Goal: Check status

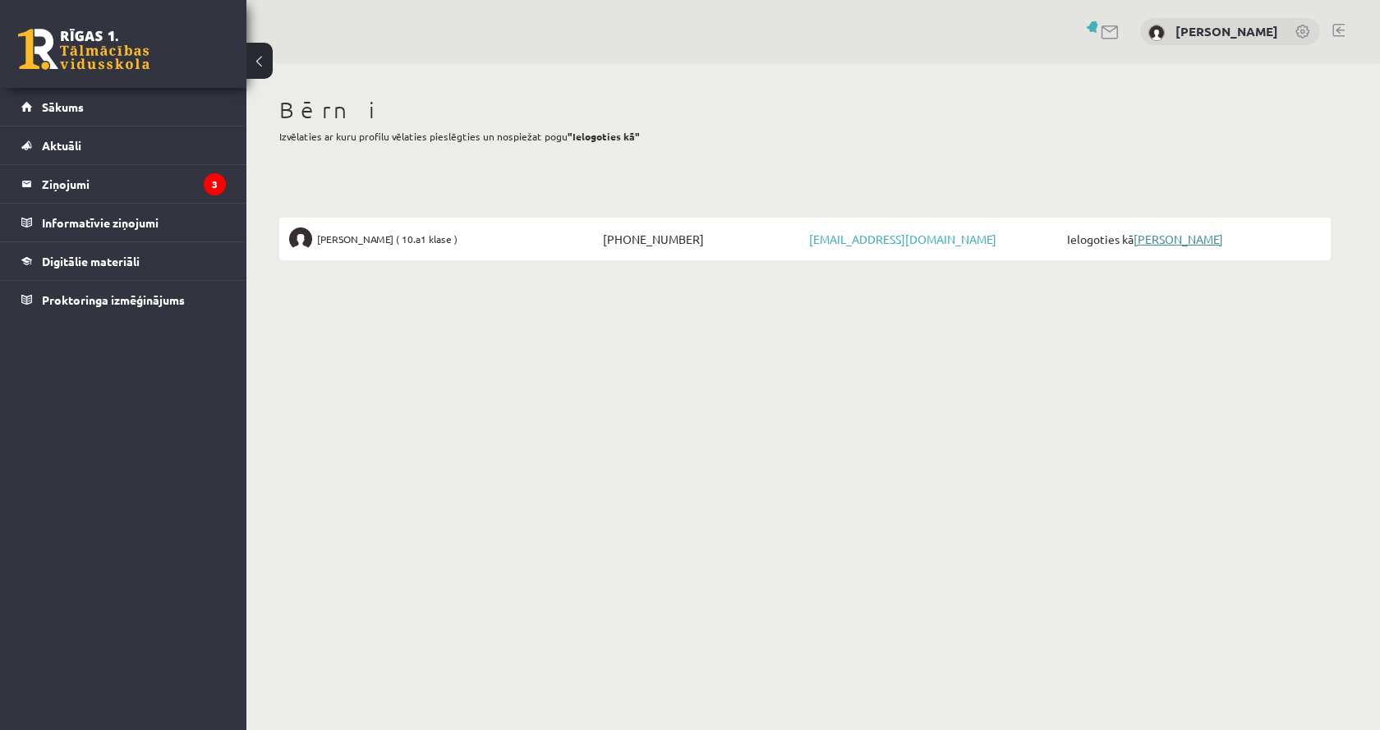
click at [1158, 233] on link "[PERSON_NAME]" at bounding box center [1179, 239] width 90 height 15
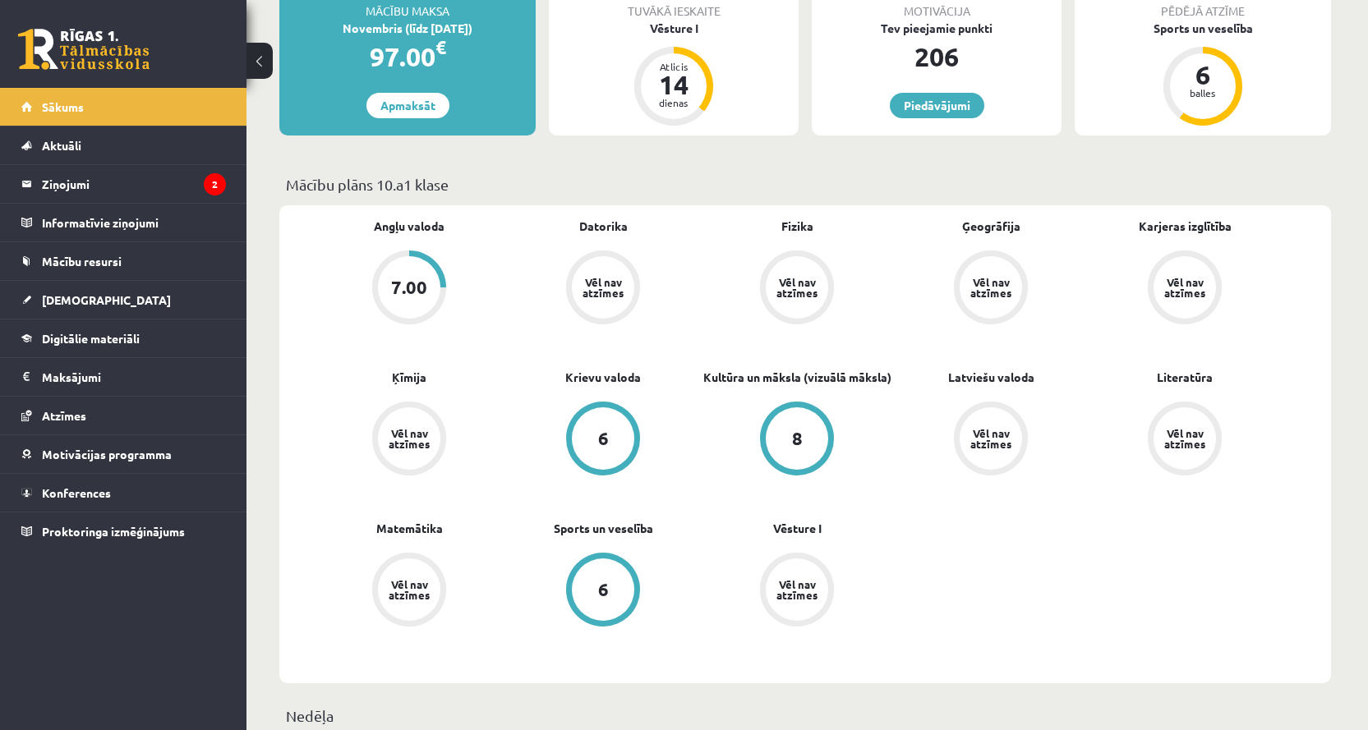
scroll to position [411, 0]
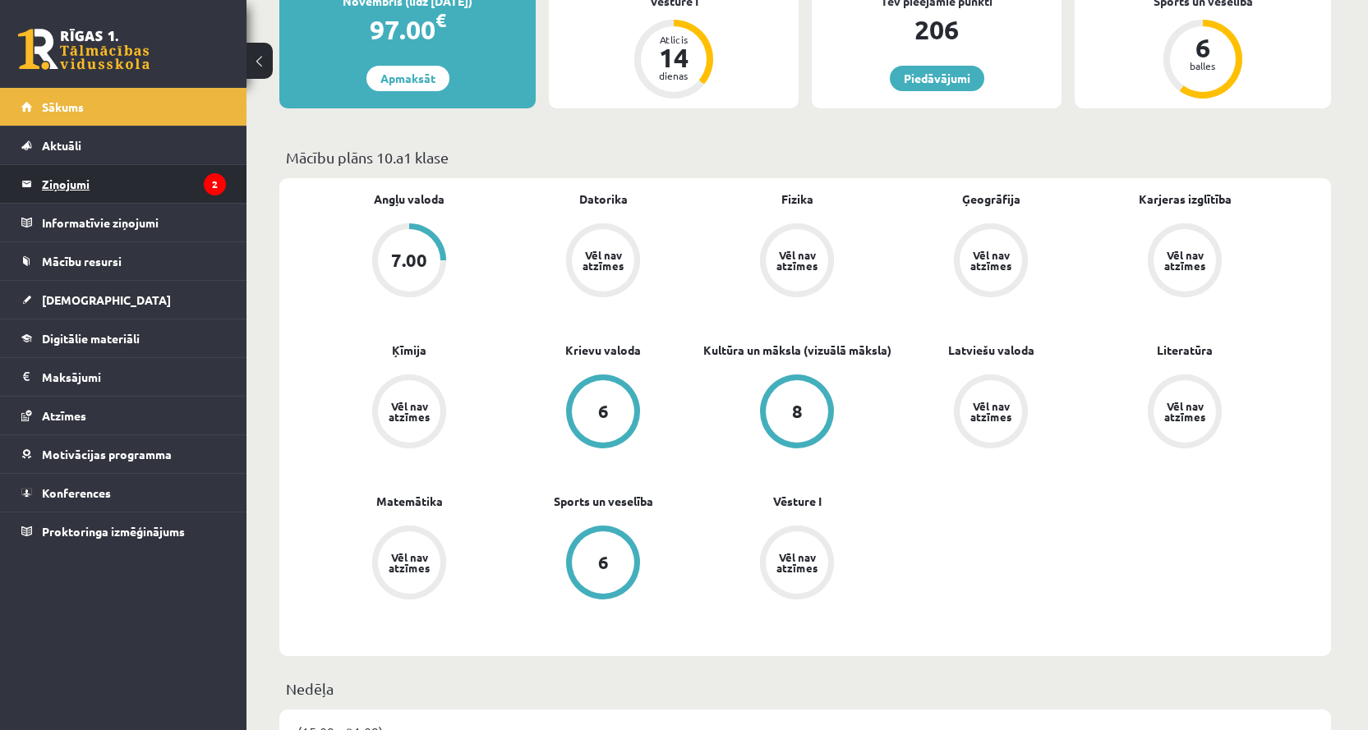
click at [72, 184] on legend "Ziņojumi 2" at bounding box center [134, 184] width 184 height 38
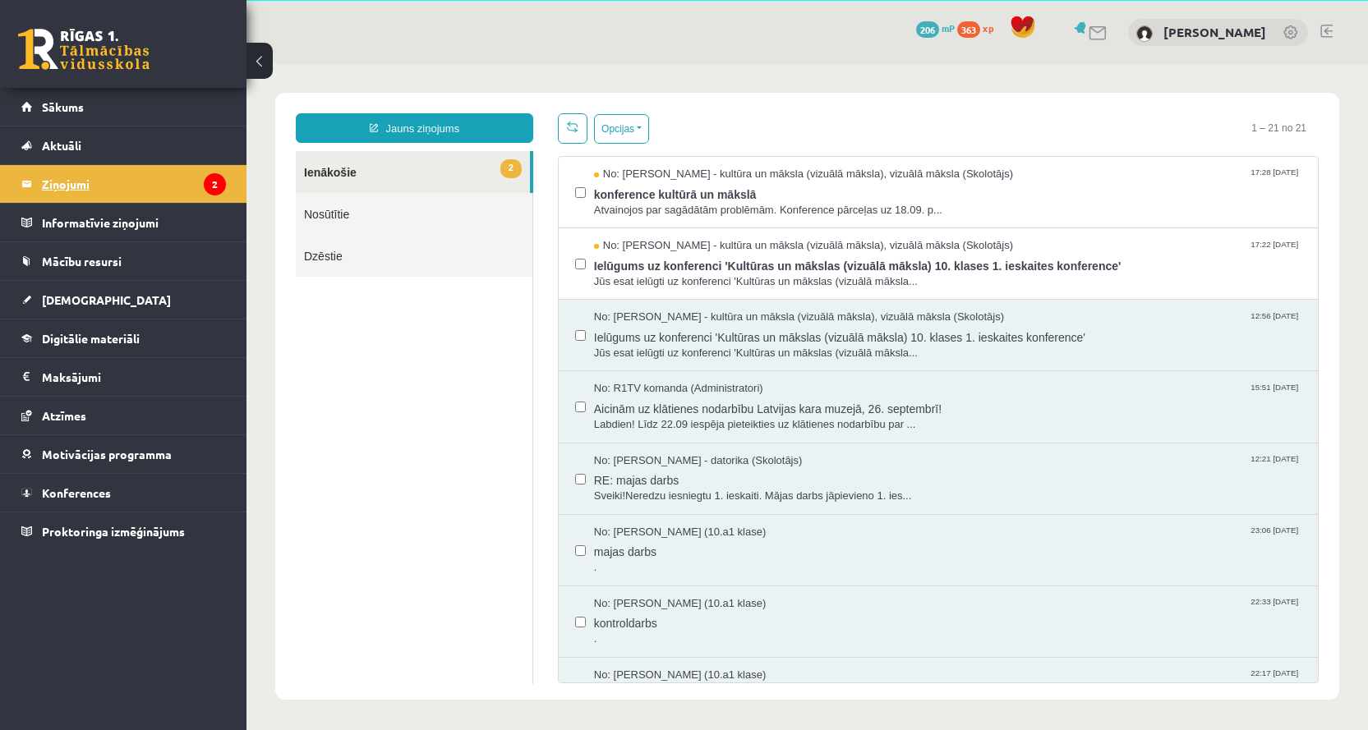
click at [73, 179] on legend "Ziņojumi 2" at bounding box center [134, 184] width 184 height 38
click at [64, 139] on span "Aktuāli" at bounding box center [61, 145] width 39 height 15
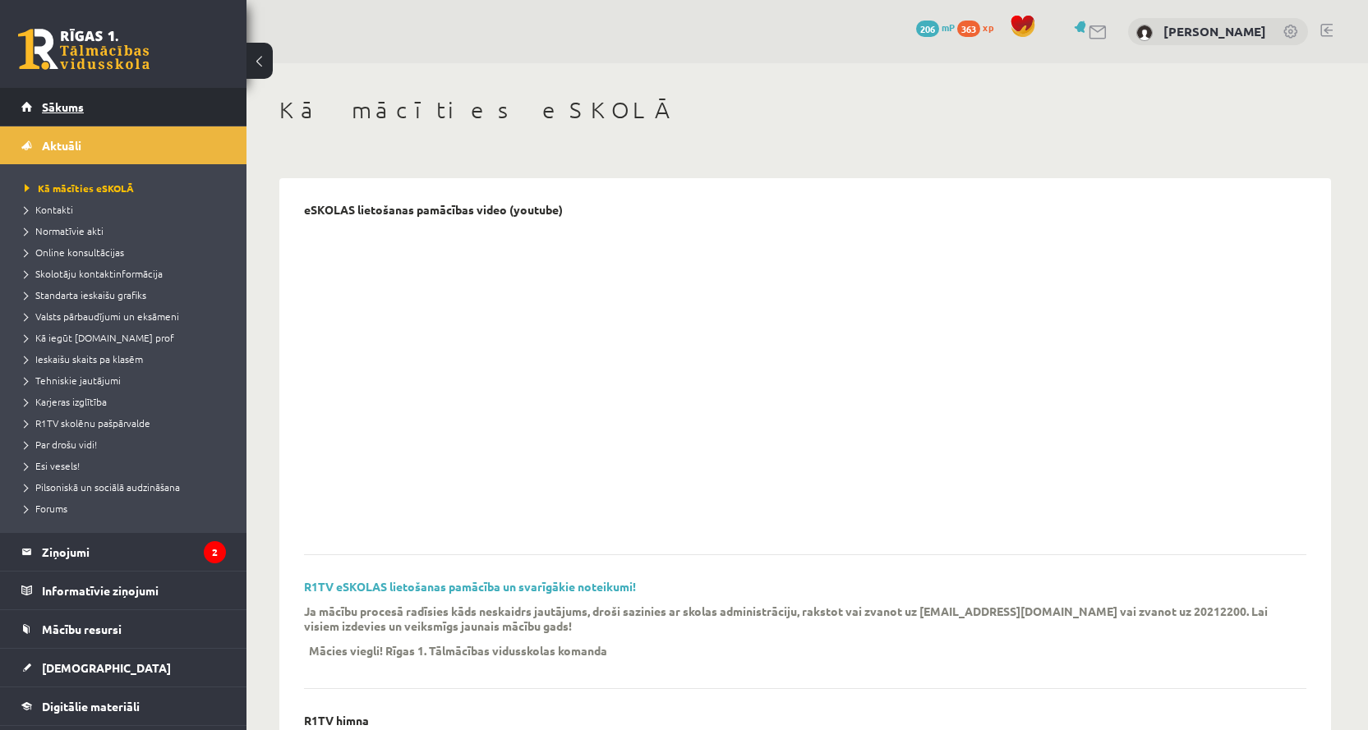
click at [76, 105] on span "Sākums" at bounding box center [63, 106] width 42 height 15
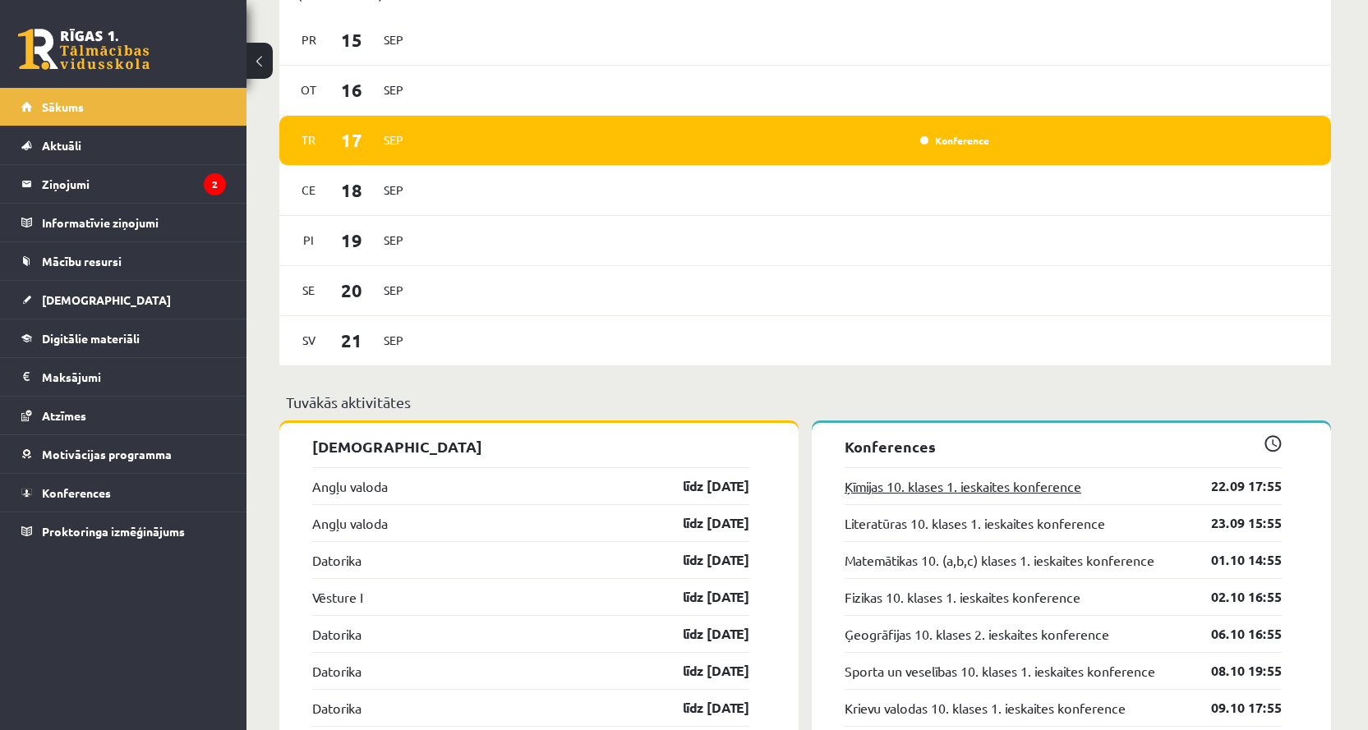
scroll to position [1119, 0]
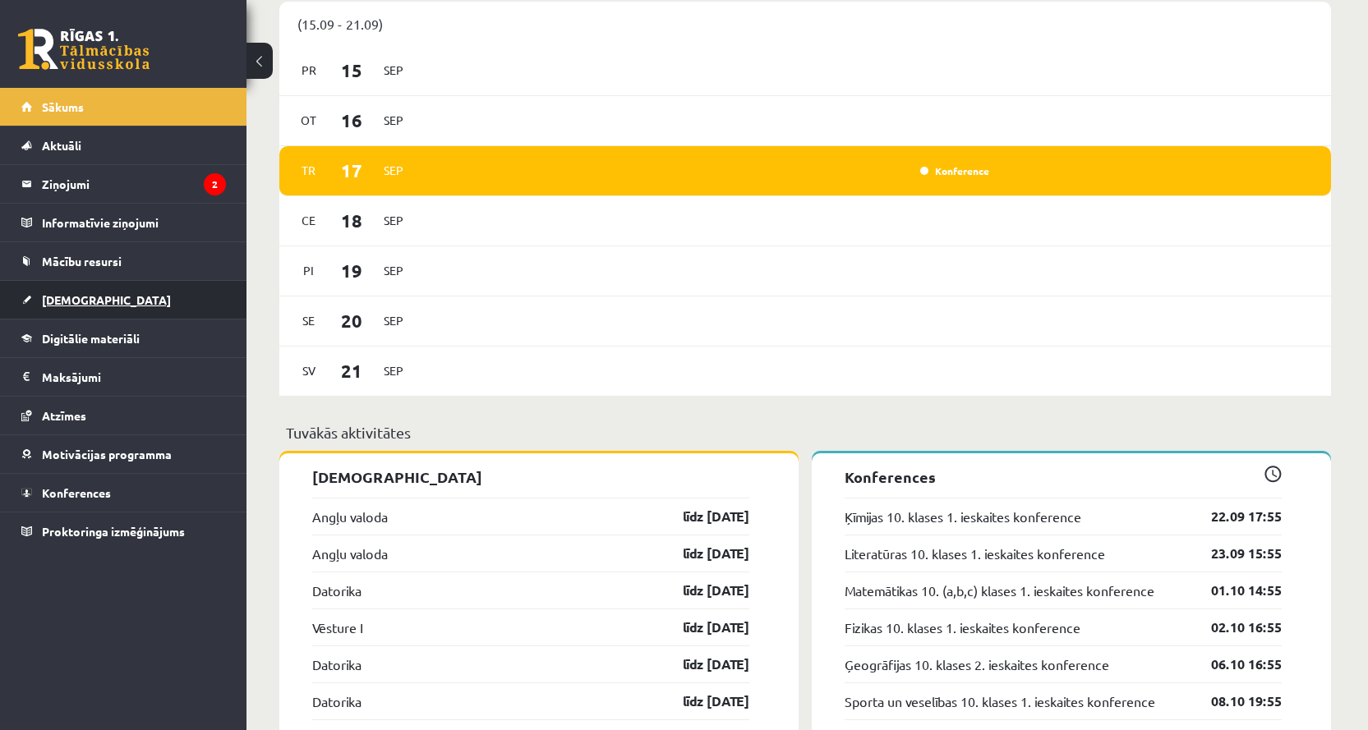
click at [73, 296] on span "[DEMOGRAPHIC_DATA]" at bounding box center [106, 299] width 129 height 15
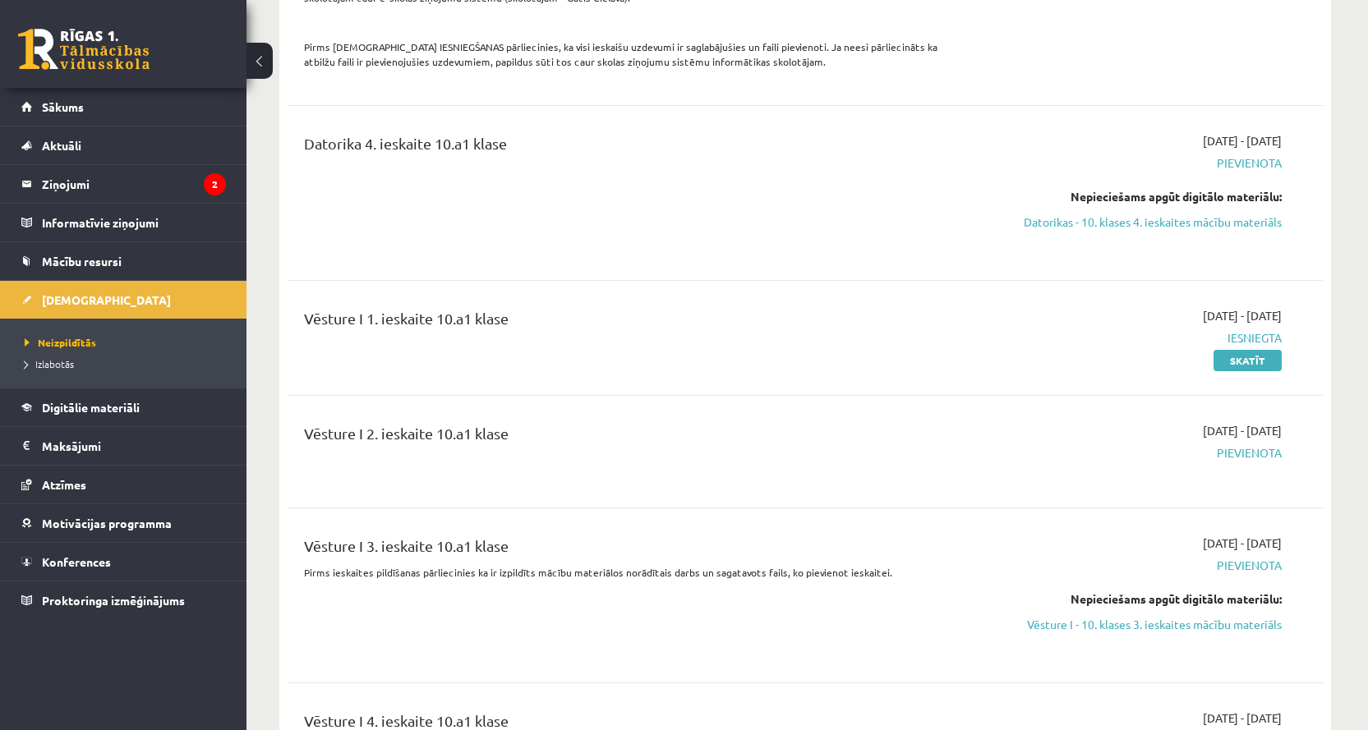
scroll to position [1940, 0]
click at [1246, 358] on link "Skatīt" at bounding box center [1247, 359] width 68 height 21
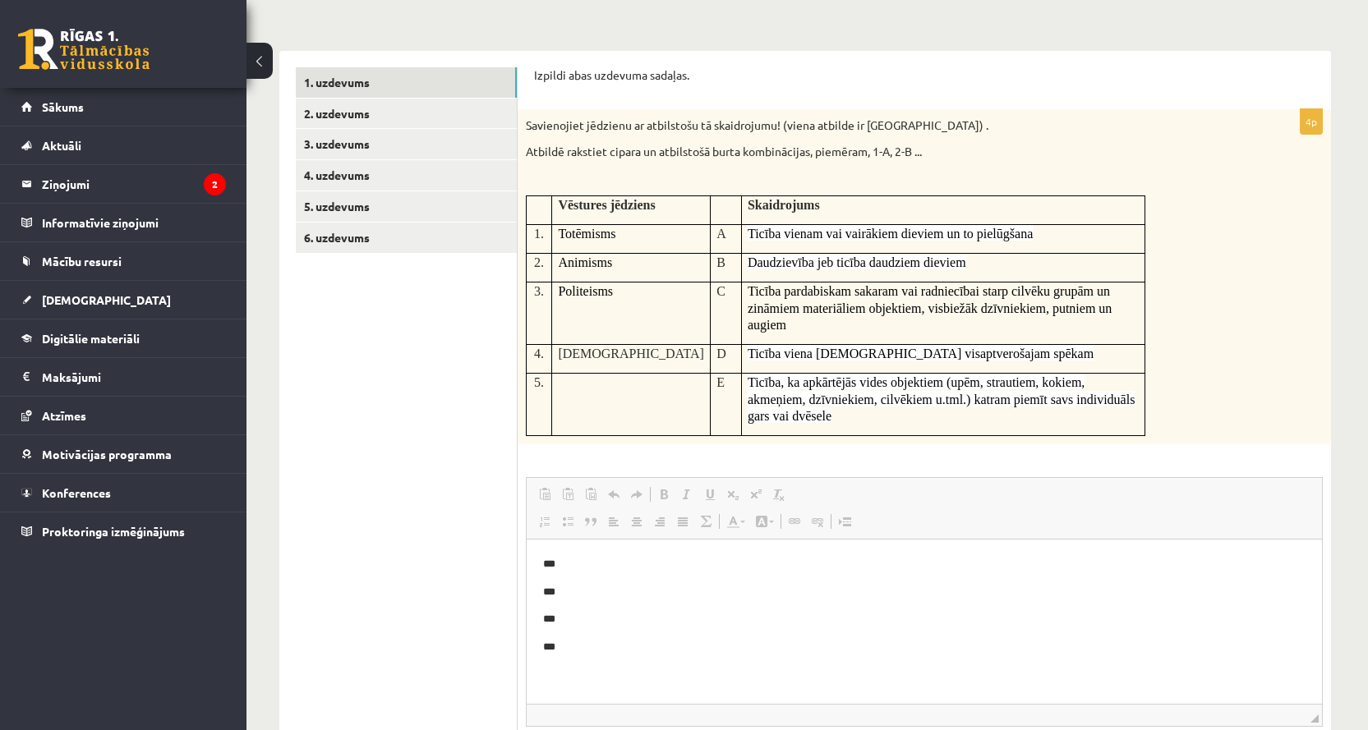
scroll to position [82, 0]
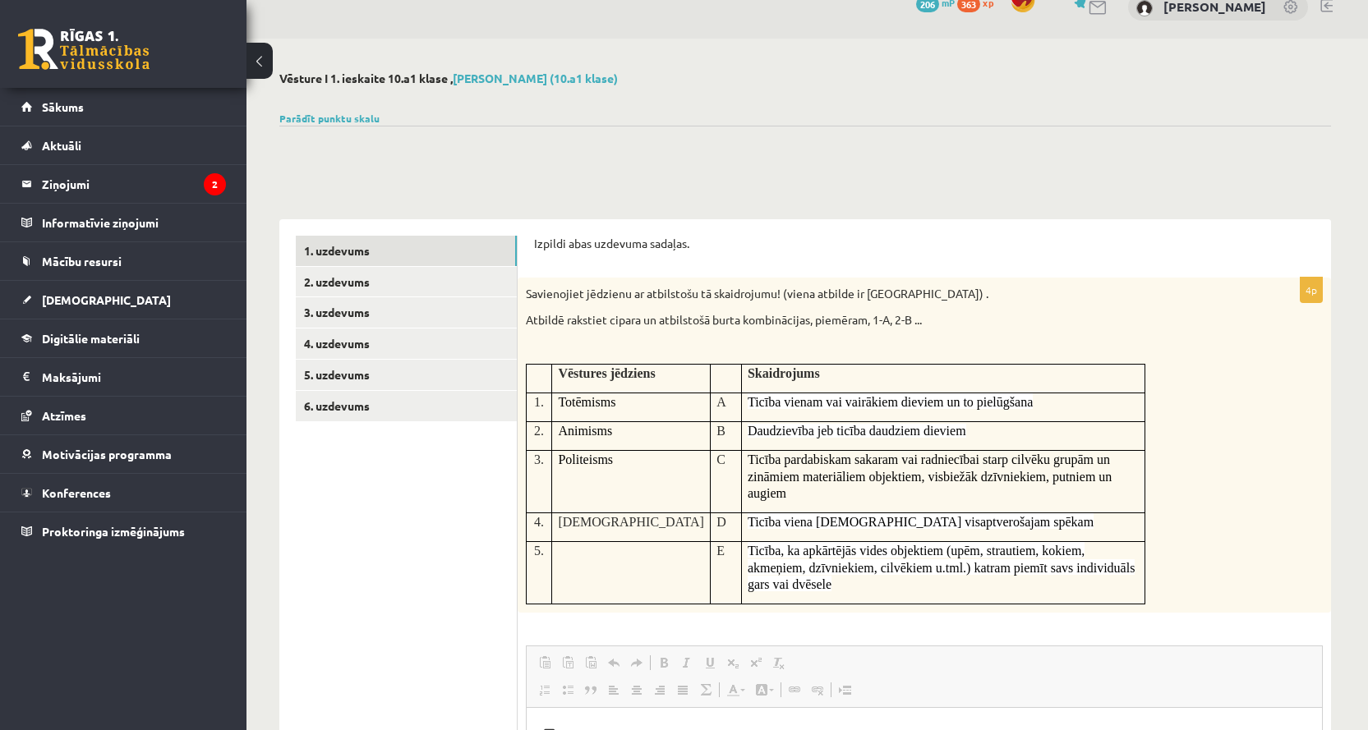
click at [260, 60] on button at bounding box center [259, 61] width 26 height 36
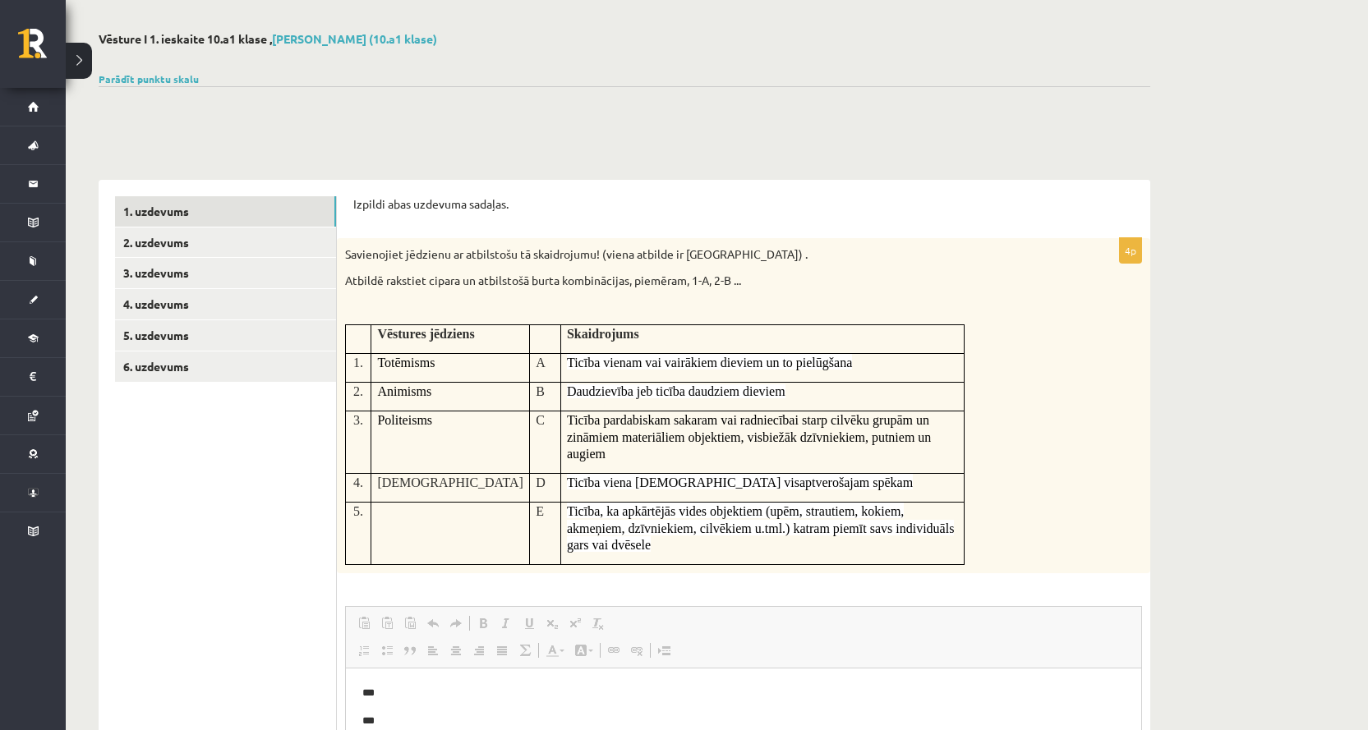
scroll to position [0, 0]
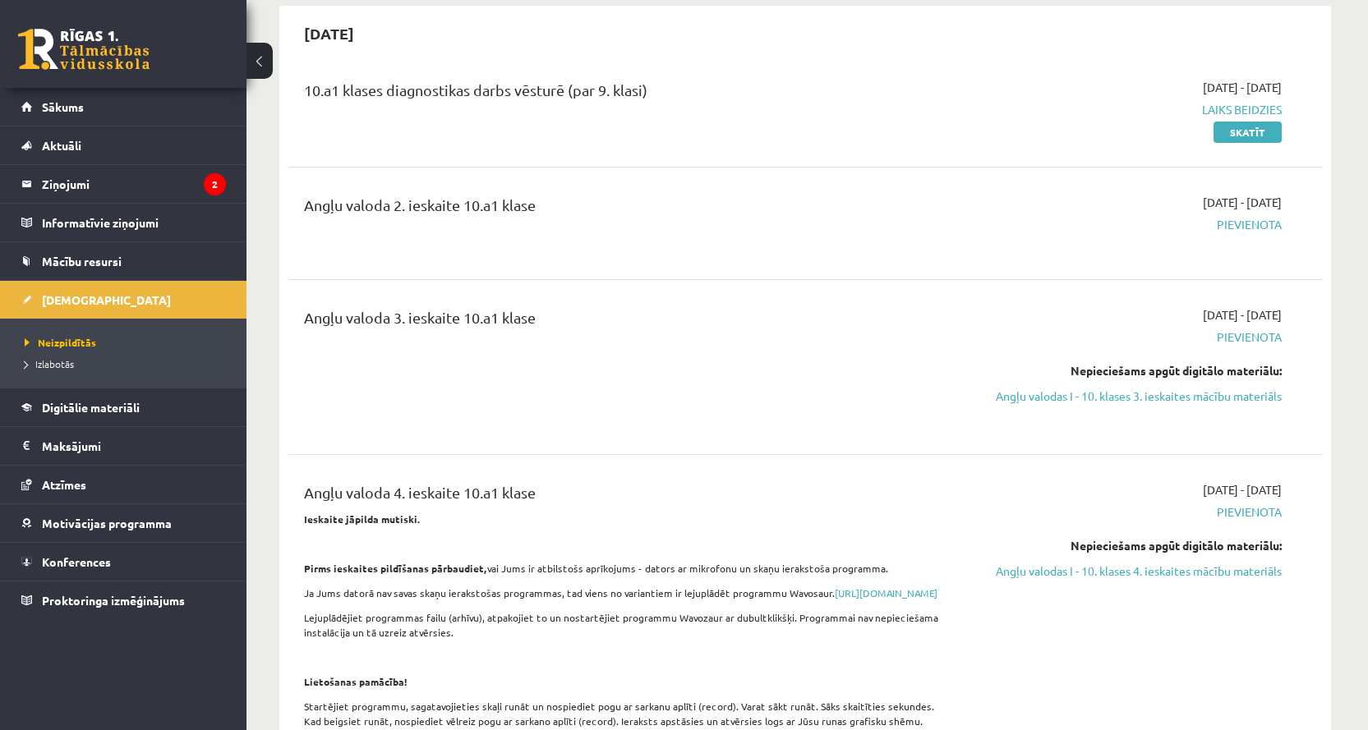
scroll to position [49, 0]
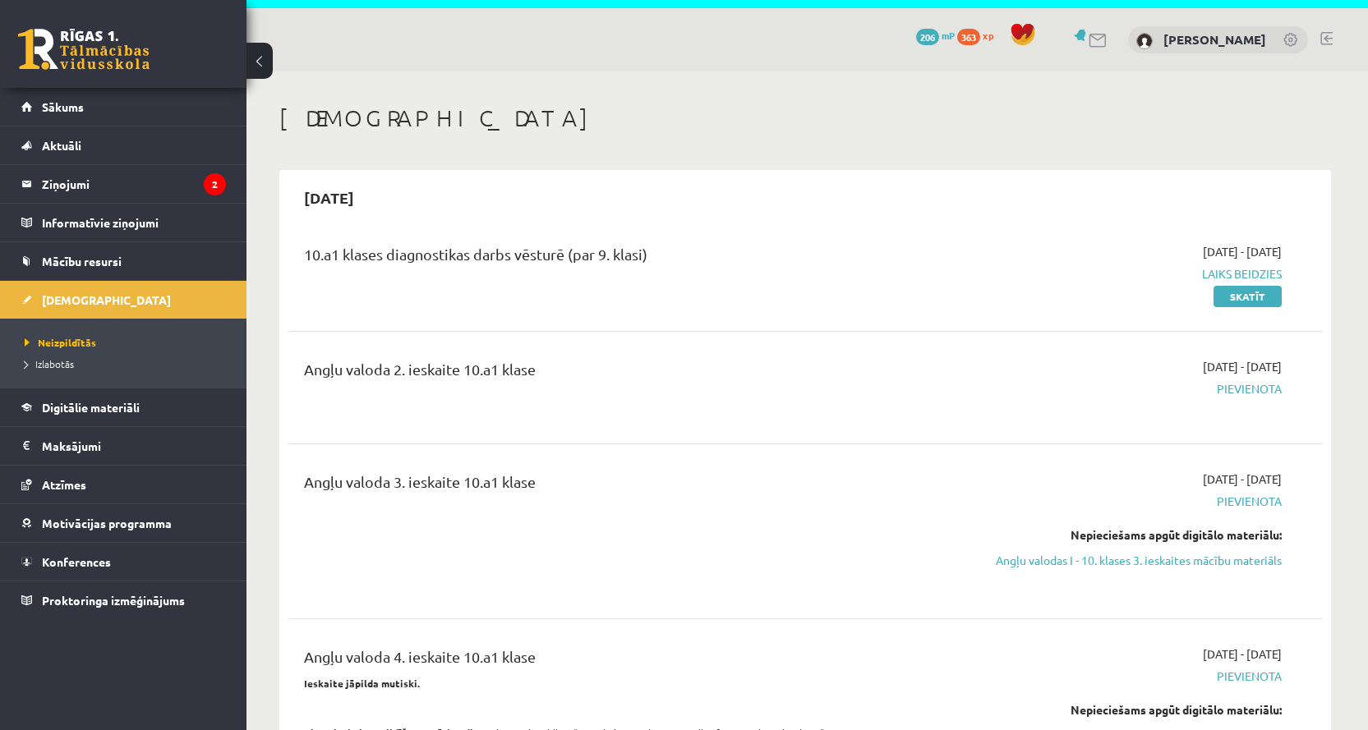
click at [1182, 301] on div "[DATE] - [DATE] Laiks beidzies Skatīt" at bounding box center [1127, 274] width 334 height 62
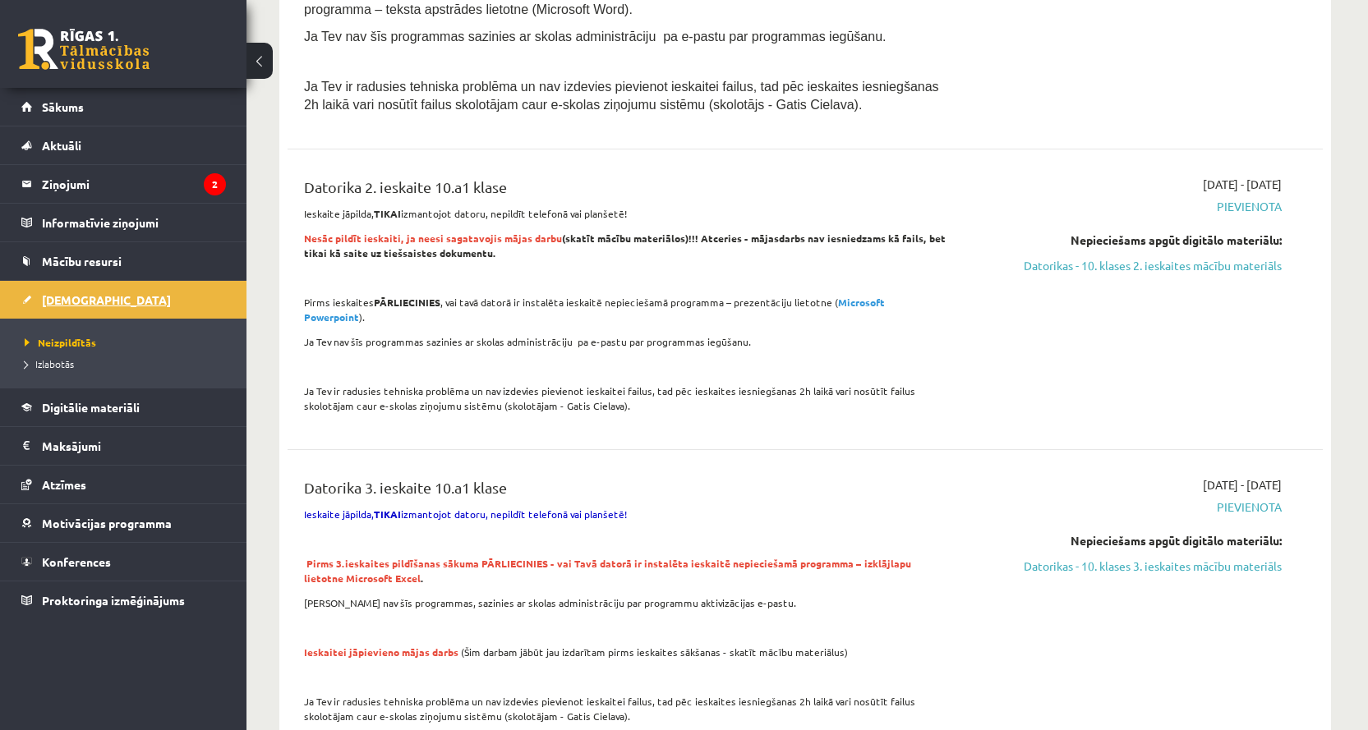
scroll to position [1117, 0]
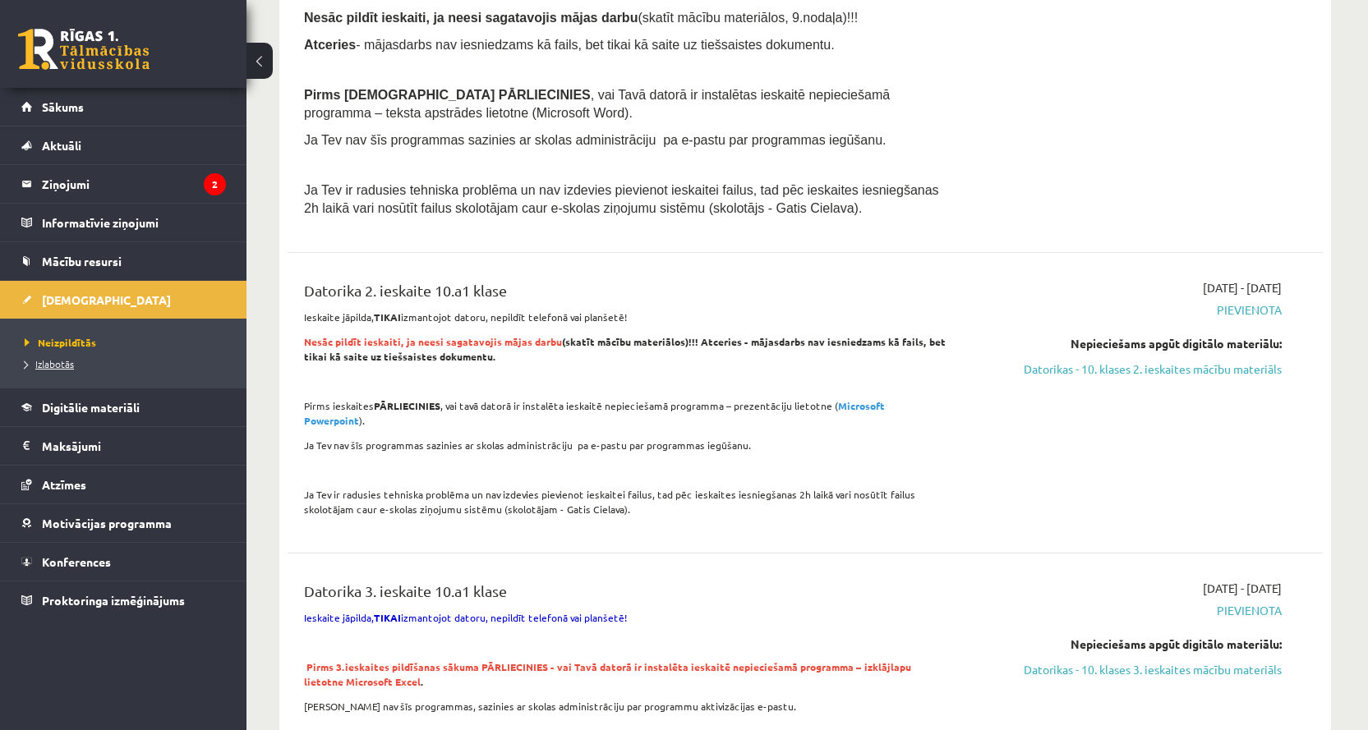
click at [45, 361] on span "Izlabotās" at bounding box center [49, 363] width 49 height 13
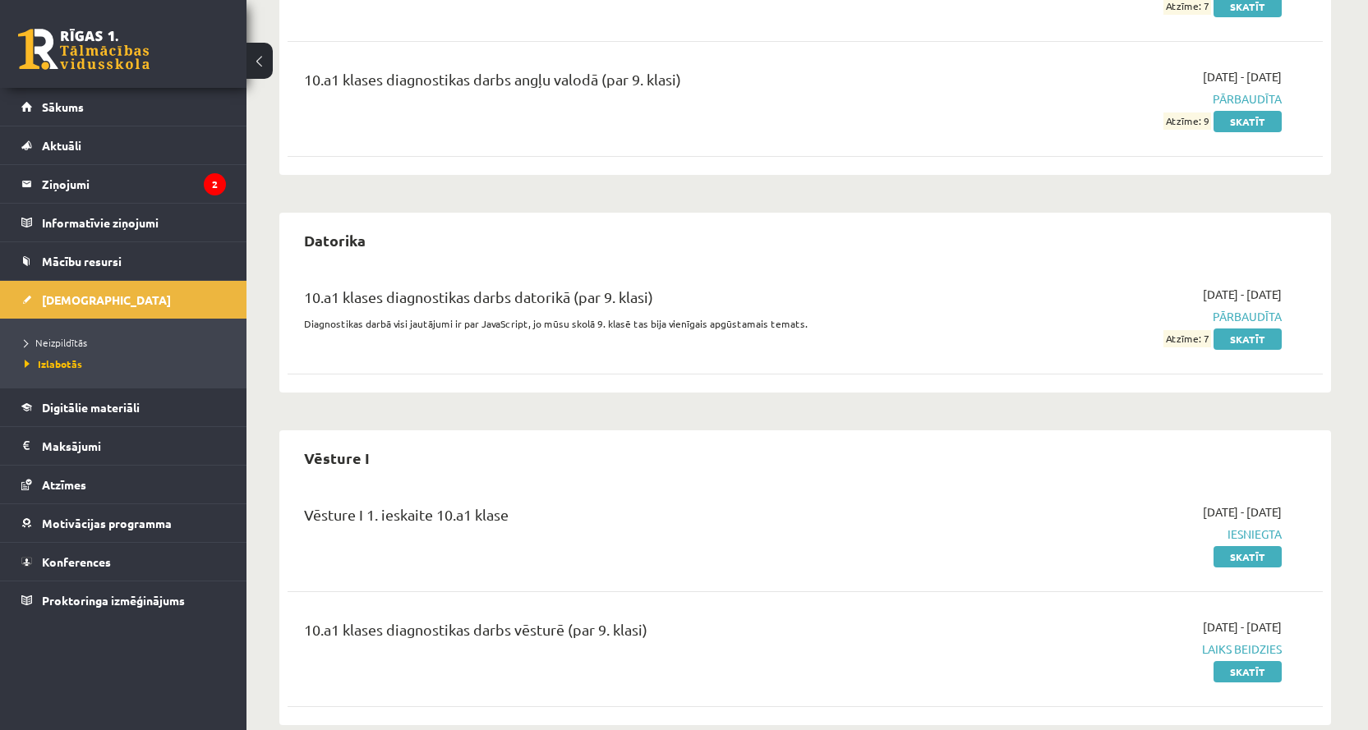
scroll to position [367, 0]
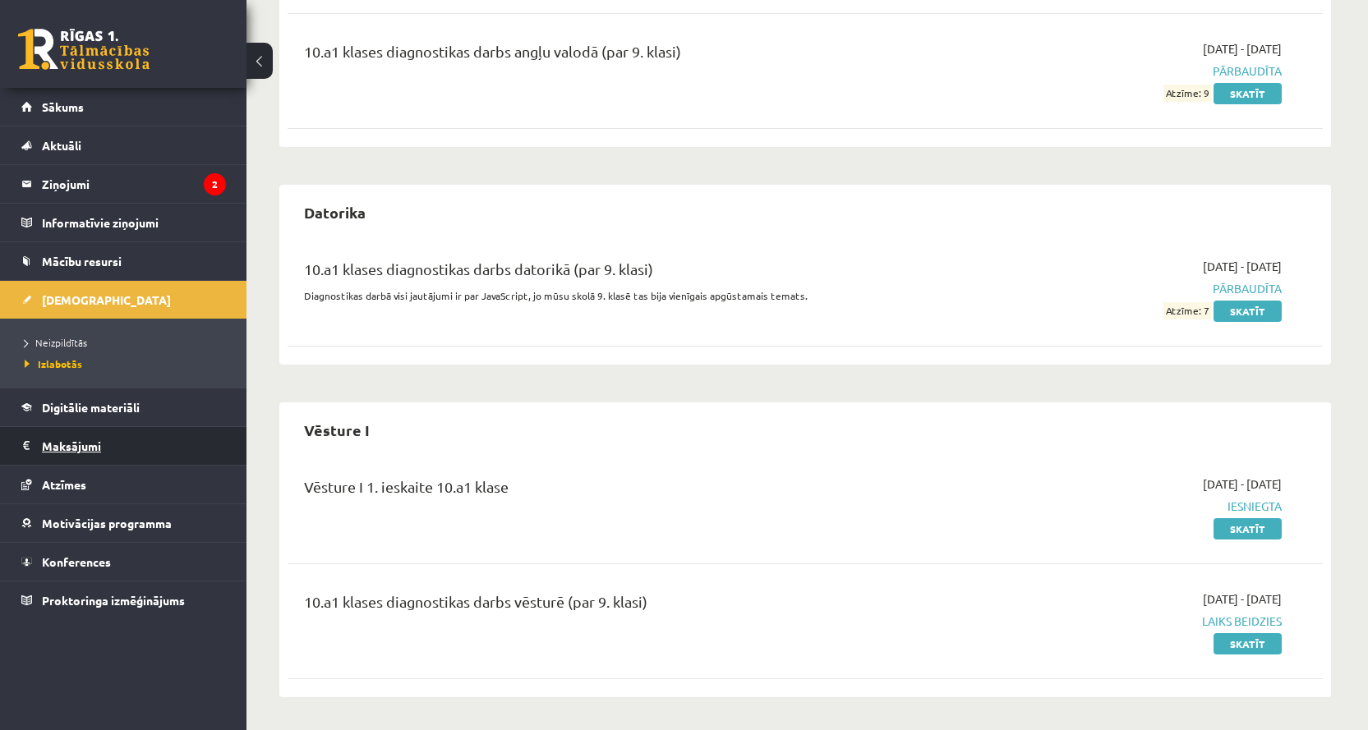
click at [65, 439] on legend "Maksājumi 0" at bounding box center [134, 446] width 184 height 38
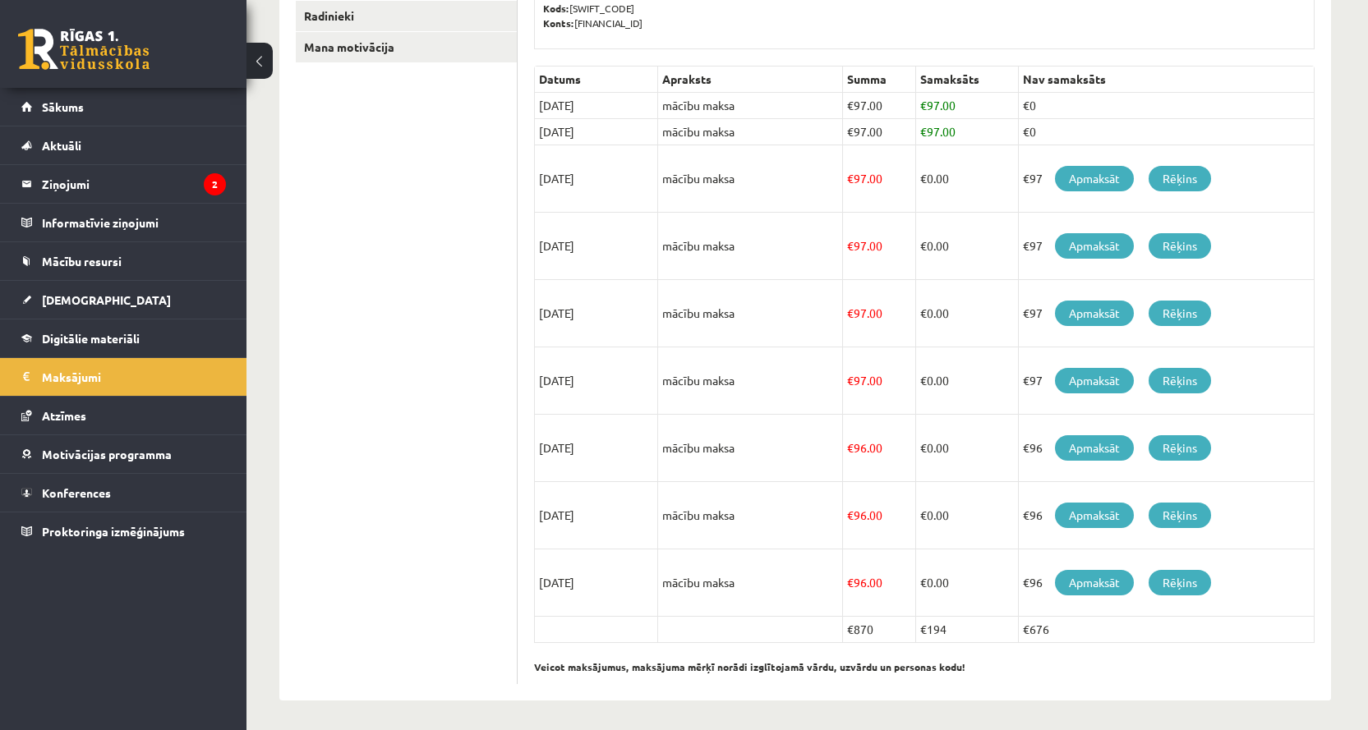
scroll to position [384, 0]
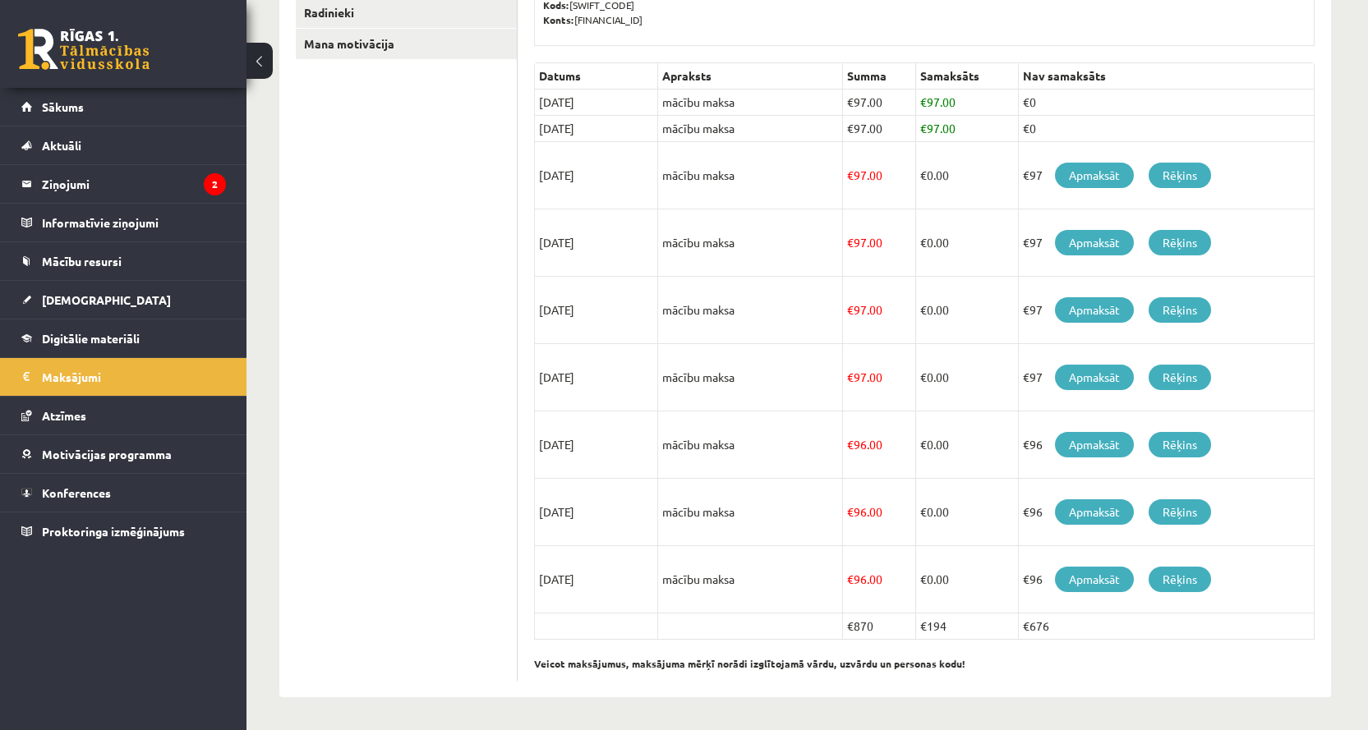
click at [393, 426] on ul "Profils Atzīmes Maksājumi [GEOGRAPHIC_DATA] Mana motivācija" at bounding box center [407, 293] width 222 height 776
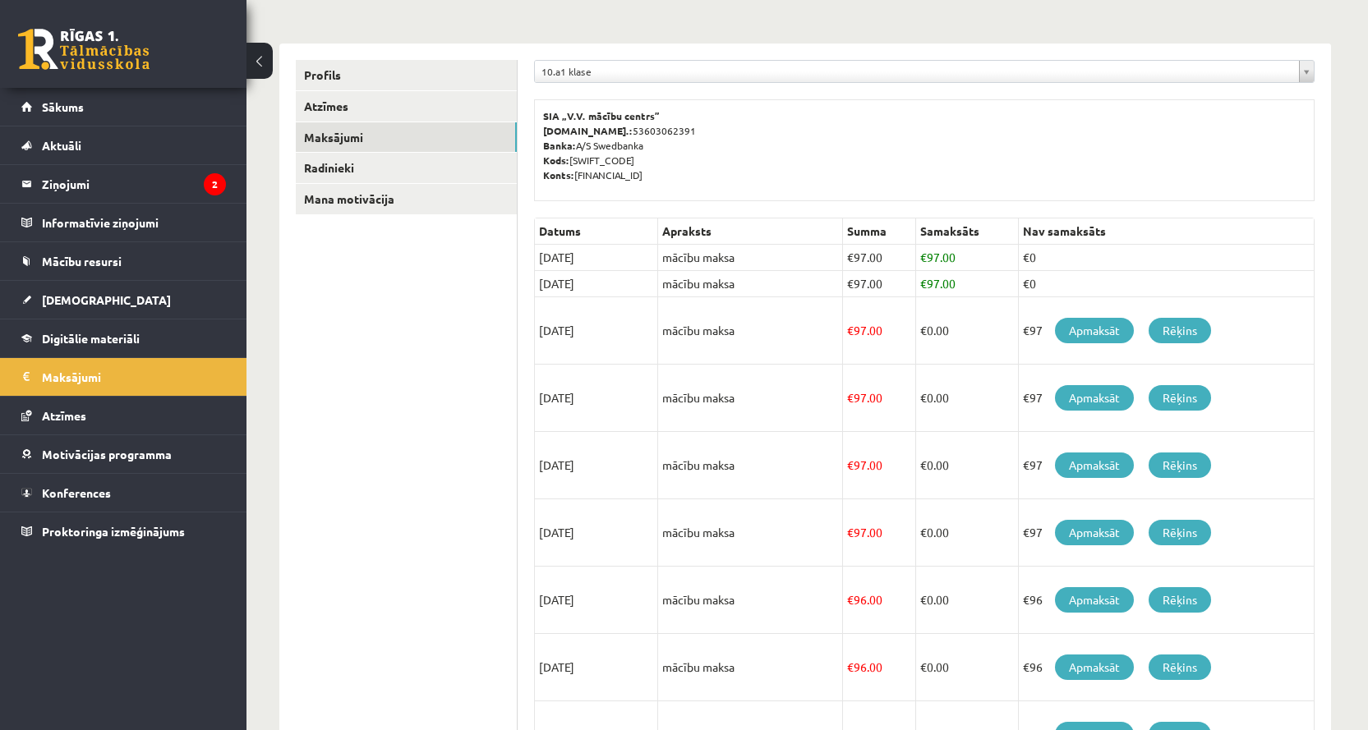
scroll to position [219, 0]
